Goal: Communication & Community: Answer question/provide support

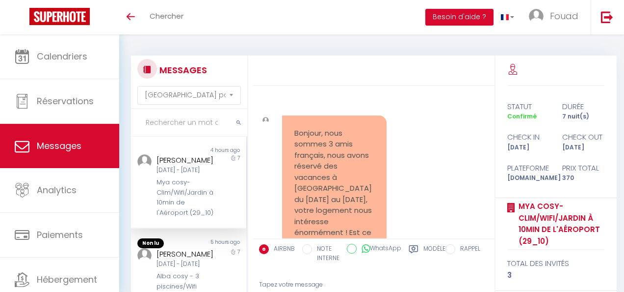
select select "message"
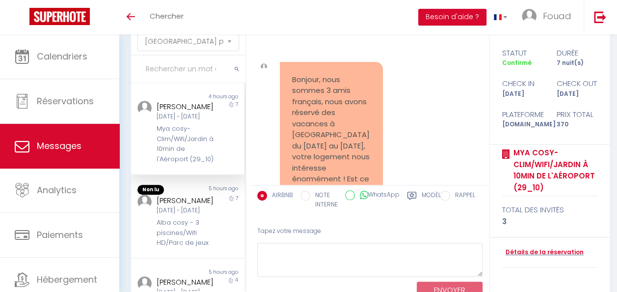
scroll to position [5555, 0]
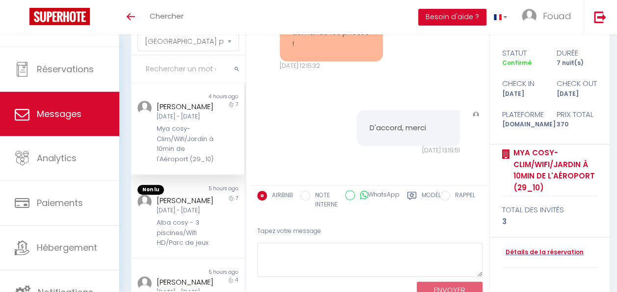
click at [78, 94] on link "Messages" at bounding box center [59, 114] width 119 height 44
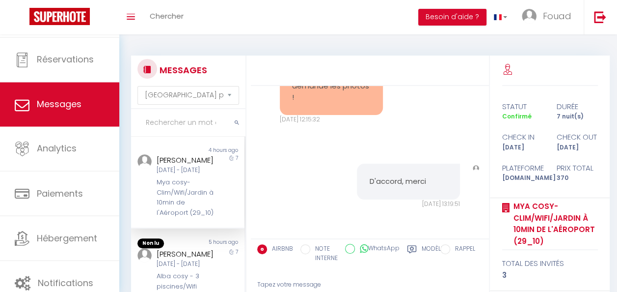
click at [188, 186] on div "[PERSON_NAME] [DATE] - [DATE] Mya cosy- Clim/Wifi/Jardin à 10min de l'Aéroport …" at bounding box center [183, 185] width 66 height 63
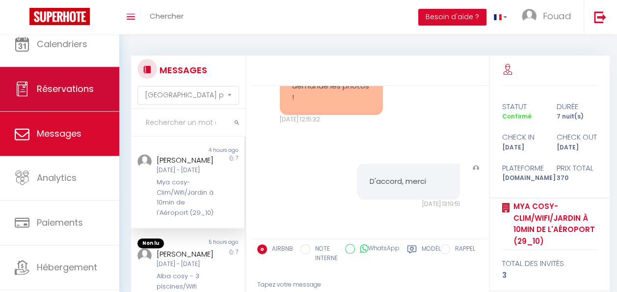
click at [70, 86] on span "Réservations" at bounding box center [65, 88] width 57 height 12
select select "not_cancelled"
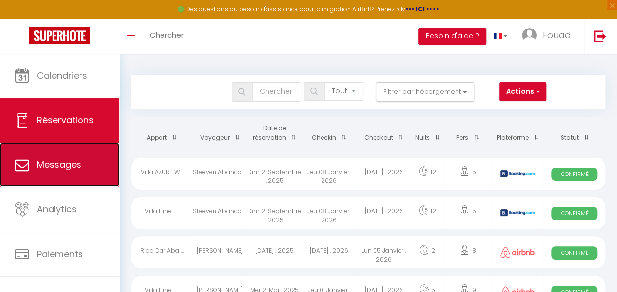
click at [93, 168] on link "Messages" at bounding box center [59, 164] width 119 height 44
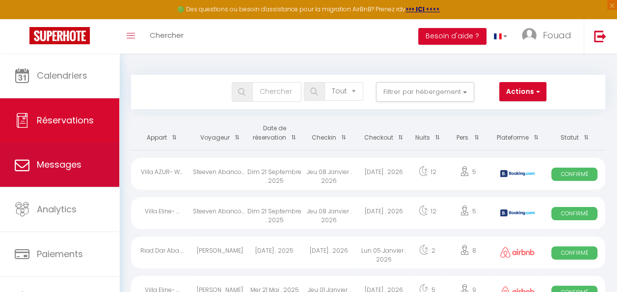
select select "message"
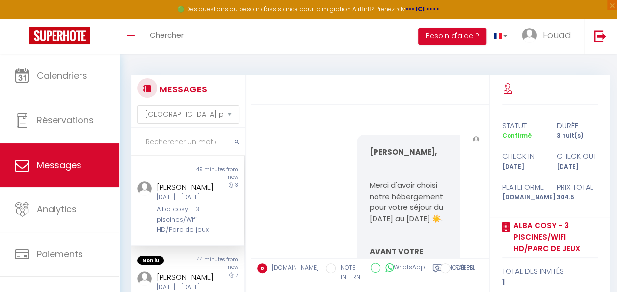
scroll to position [3566, 0]
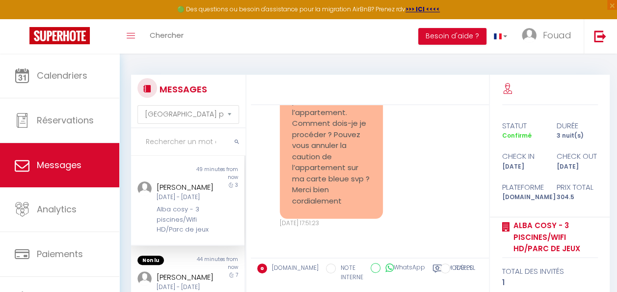
click at [205, 234] on div "Alba cosy - 3 piscines/Wifi HD/Parc de jeux" at bounding box center [187, 219] width 60 height 30
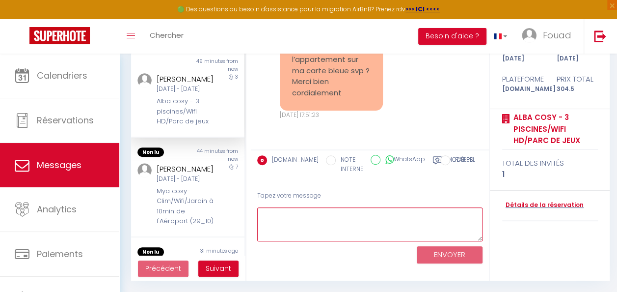
click at [345, 218] on textarea at bounding box center [369, 224] width 225 height 34
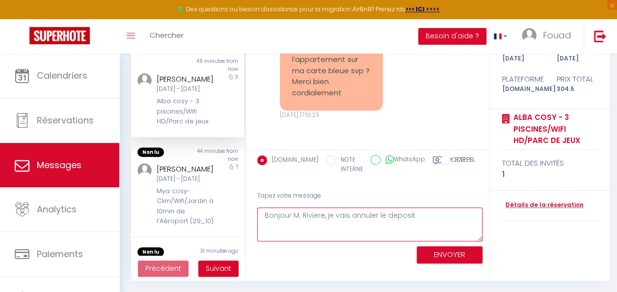
type textarea "Bonjour M. Riviere, je vais annuler le deposit."
click at [437, 252] on button "ENVOYER" at bounding box center [450, 254] width 66 height 17
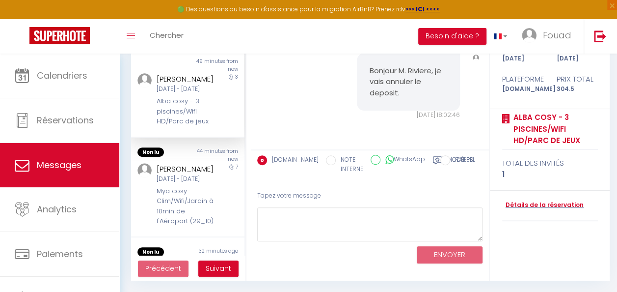
scroll to position [3672, 0]
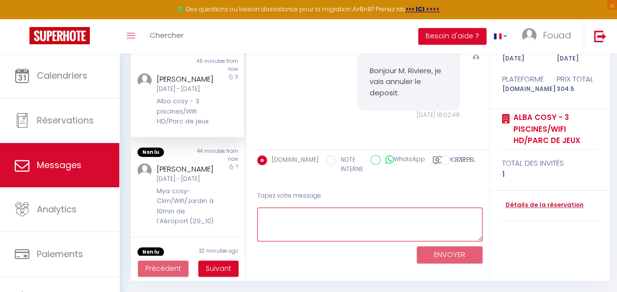
click at [383, 216] on textarea at bounding box center [369, 224] width 225 height 34
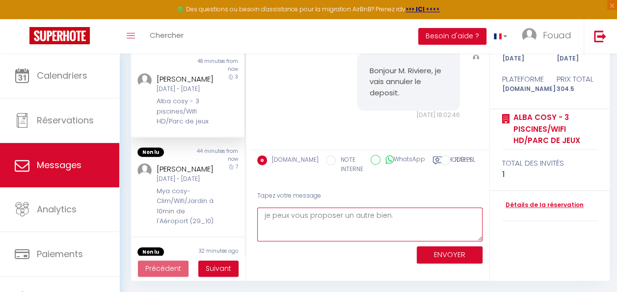
type textarea "je peux vous proposer un autre bien."
click at [445, 254] on button "ENVOYER" at bounding box center [450, 254] width 66 height 17
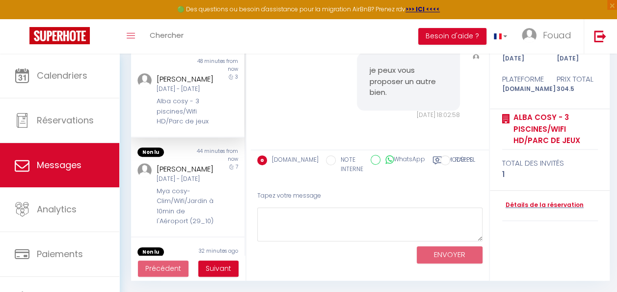
scroll to position [3778, 0]
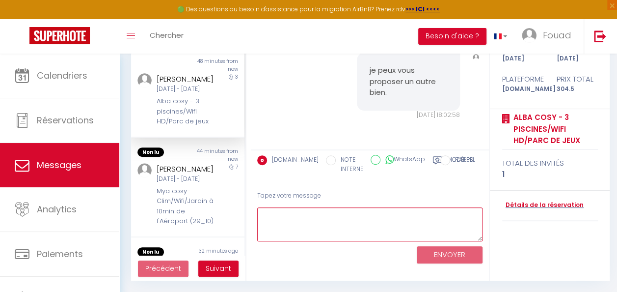
click at [349, 213] on textarea at bounding box center [369, 224] width 225 height 34
click at [349, 213] on textarea "Qu'elles sont vos dates ?" at bounding box center [369, 224] width 225 height 34
type textarea "Qu'elles sont vos dates ?"
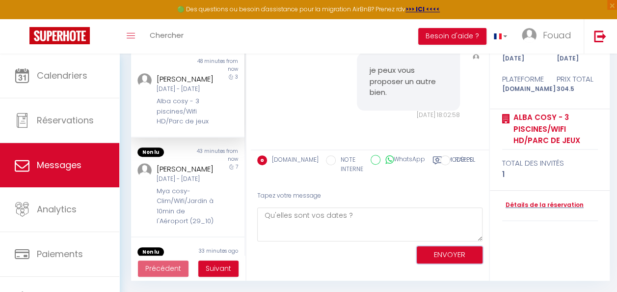
click at [458, 256] on button "ENVOYER" at bounding box center [450, 254] width 66 height 17
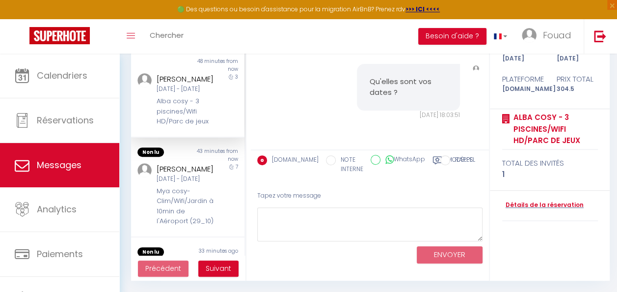
scroll to position [3653, 0]
